Goal: Task Accomplishment & Management: Use online tool/utility

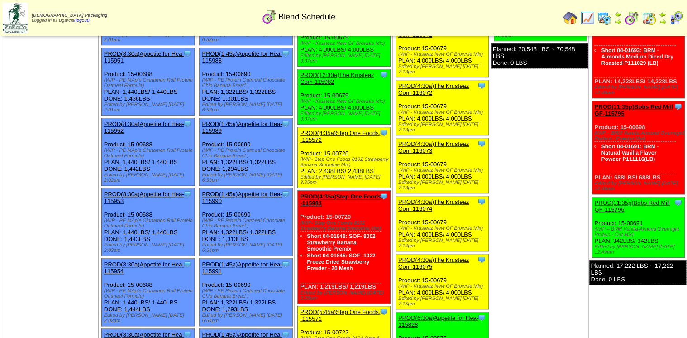
scroll to position [238, 0]
click at [603, 18] on img at bounding box center [605, 18] width 14 height 14
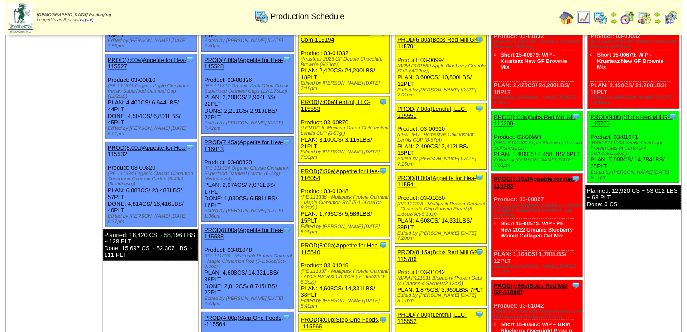
scroll to position [181, 0]
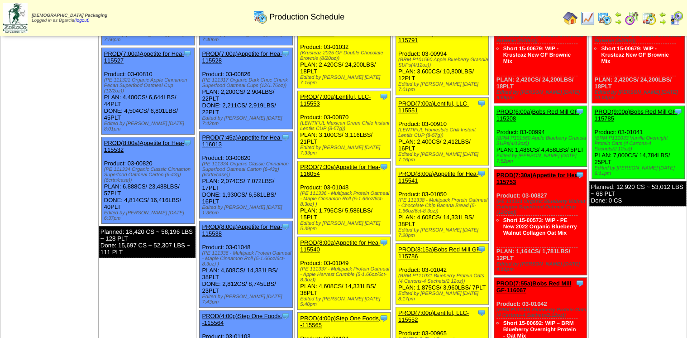
click at [363, 93] on link "PROD(7:00a)Lentiful, LLC-115553" at bounding box center [335, 100] width 71 height 14
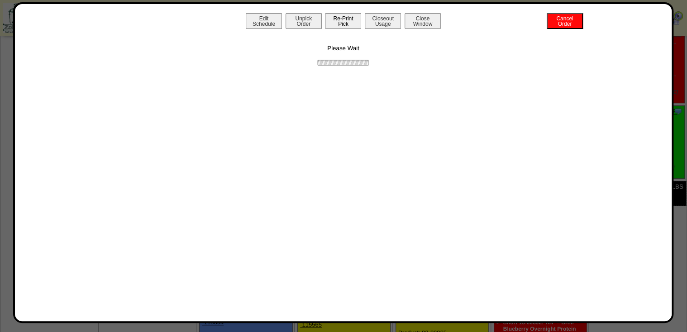
click at [354, 24] on button "Re-Print Pick" at bounding box center [343, 21] width 36 height 16
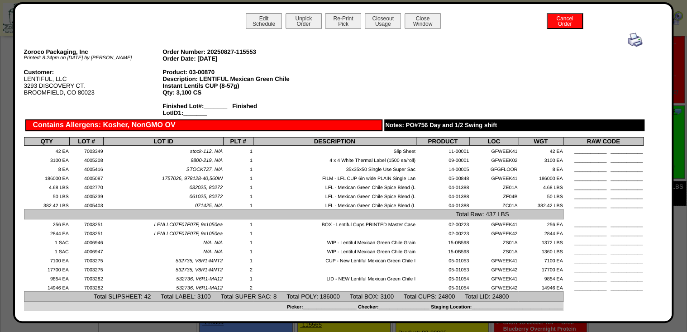
click at [628, 42] on img at bounding box center [635, 40] width 14 height 14
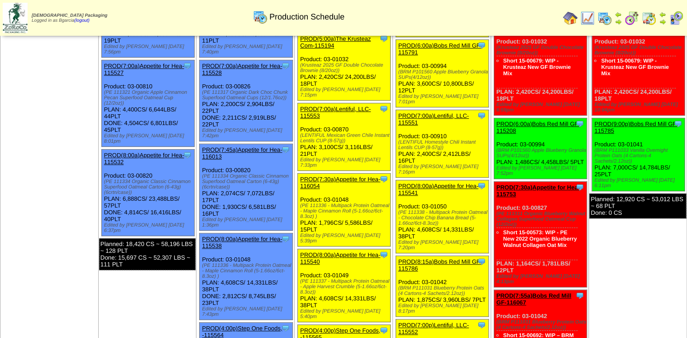
scroll to position [145, 0]
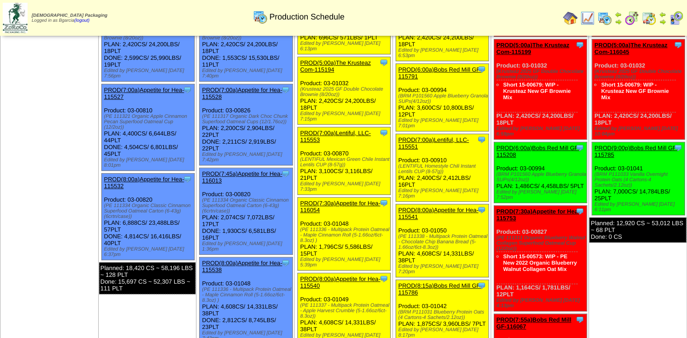
click at [633, 14] on img at bounding box center [632, 18] width 14 height 14
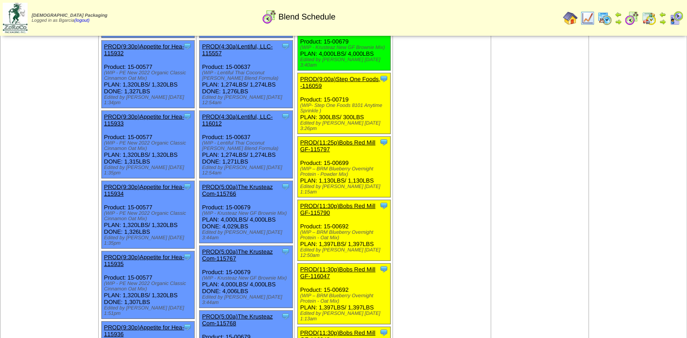
scroll to position [1092, 0]
